Goal: Task Accomplishment & Management: Manage account settings

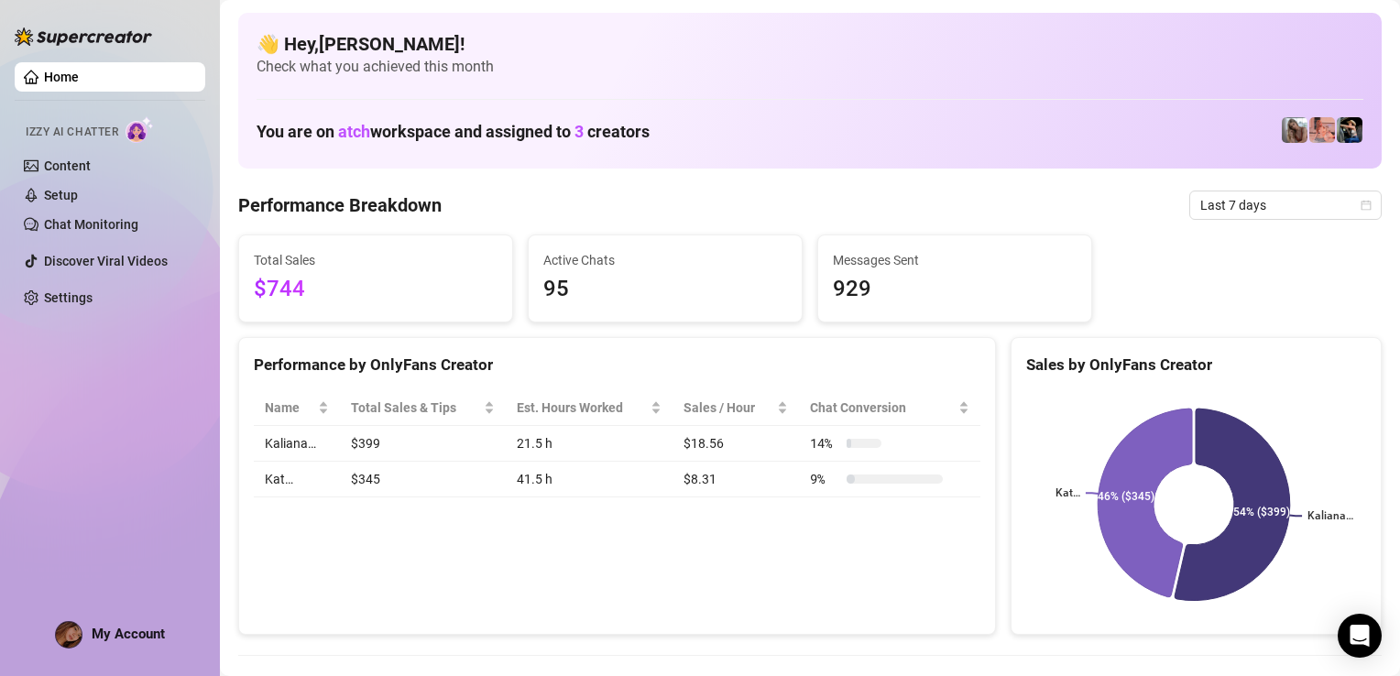
click at [993, 158] on div "👋 Hey, [PERSON_NAME] ! Check what you achieved this month You are on atch works…" at bounding box center [809, 91] width 1143 height 156
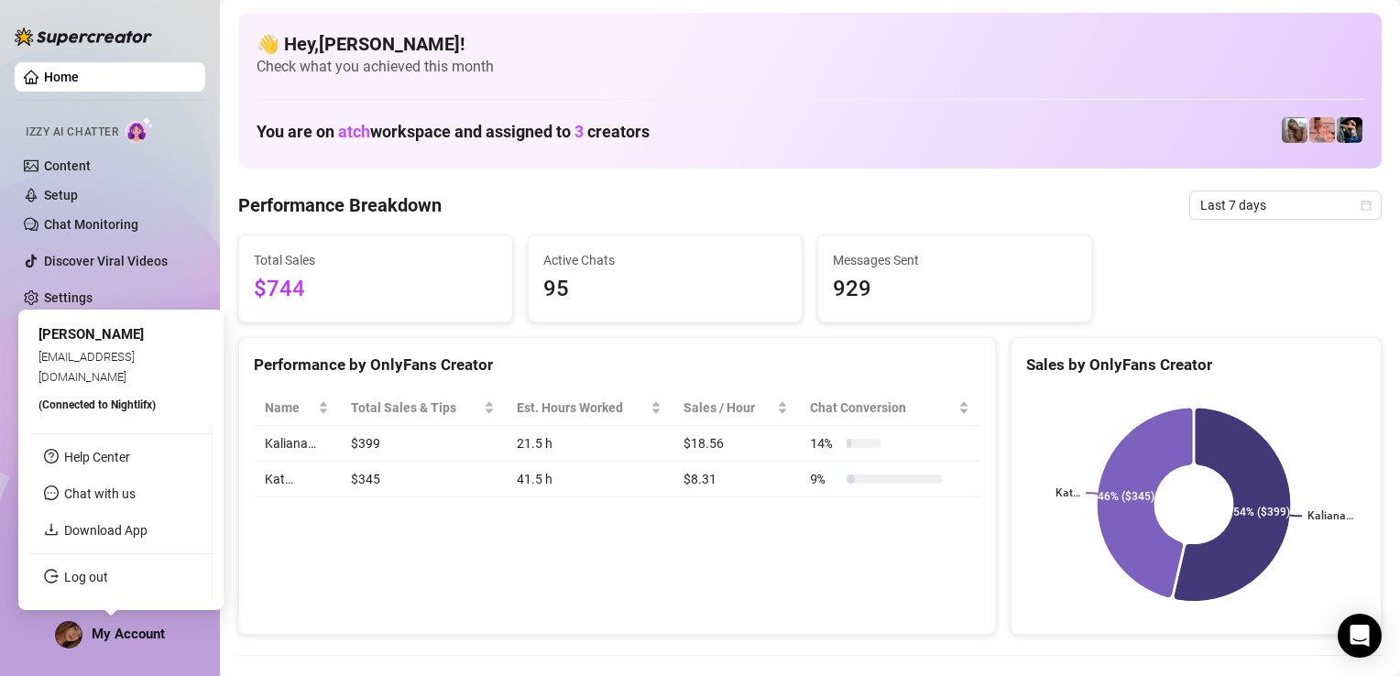
click at [125, 632] on span "My Account" at bounding box center [128, 634] width 73 height 16
click at [108, 570] on link "Log out" at bounding box center [86, 577] width 44 height 15
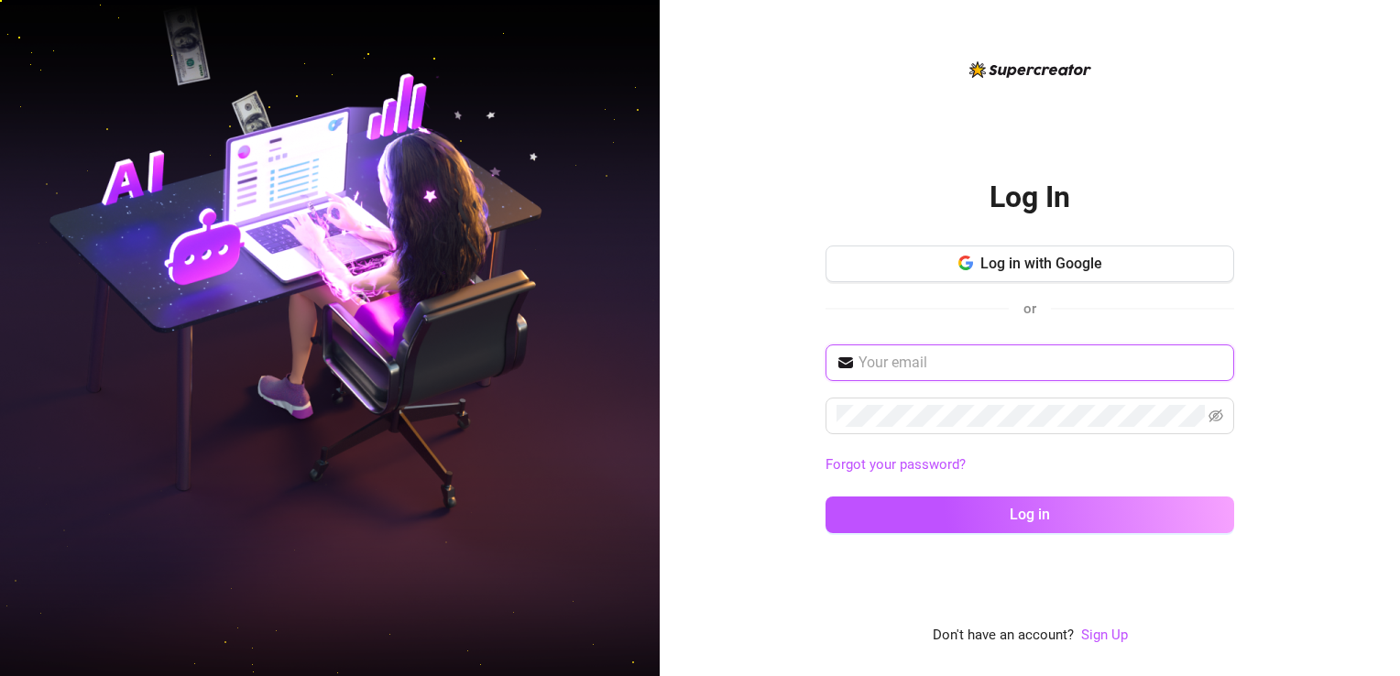
click at [932, 365] on input "text" at bounding box center [1040, 363] width 365 height 22
type input "[EMAIL_ADDRESS][DOMAIN_NAME]"
click at [880, 427] on span at bounding box center [1029, 416] width 409 height 37
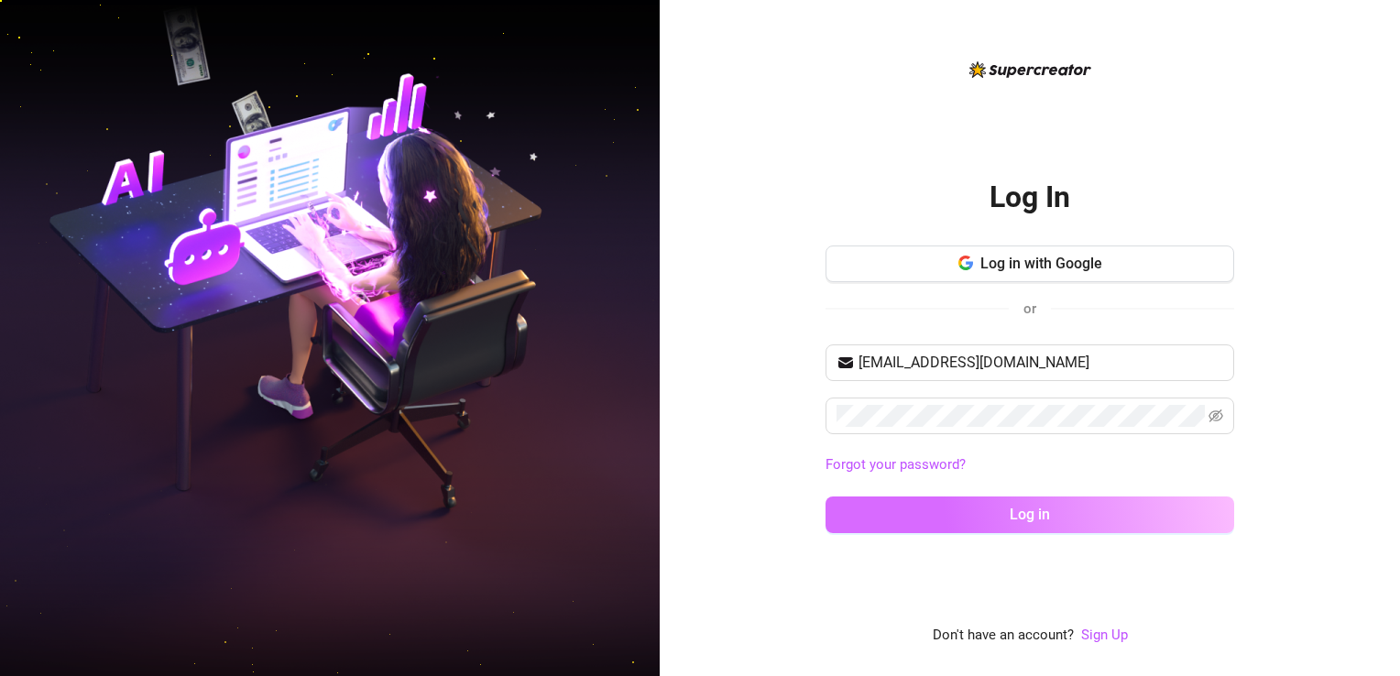
click at [917, 496] on button "Log in" at bounding box center [1029, 514] width 409 height 37
